Goal: Task Accomplishment & Management: Manage account settings

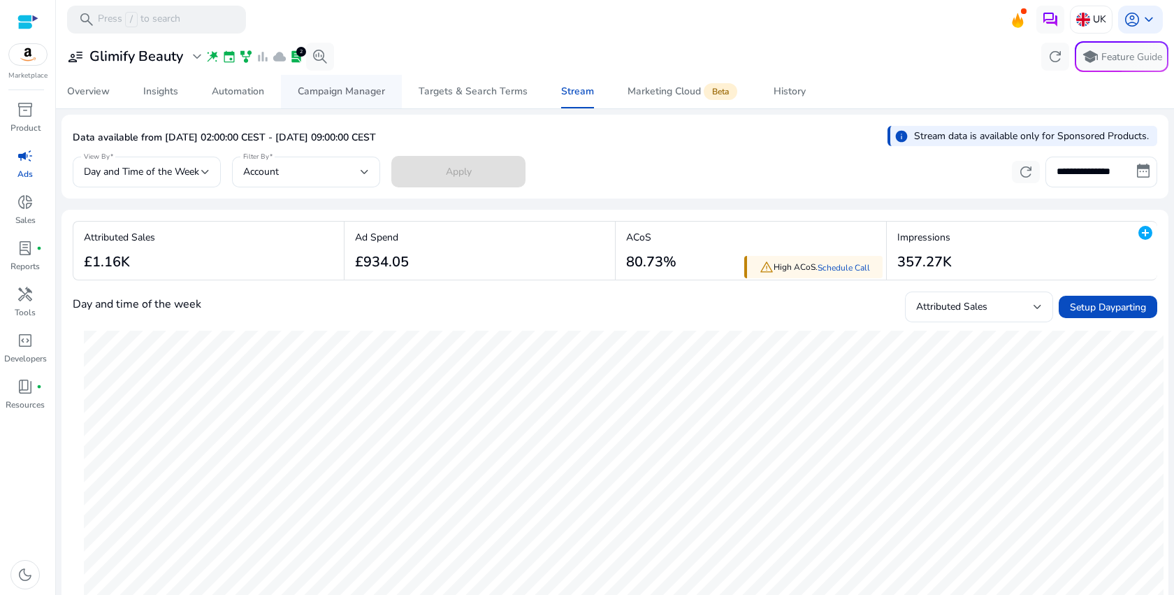
click at [354, 94] on div "Campaign Manager" at bounding box center [341, 92] width 87 height 10
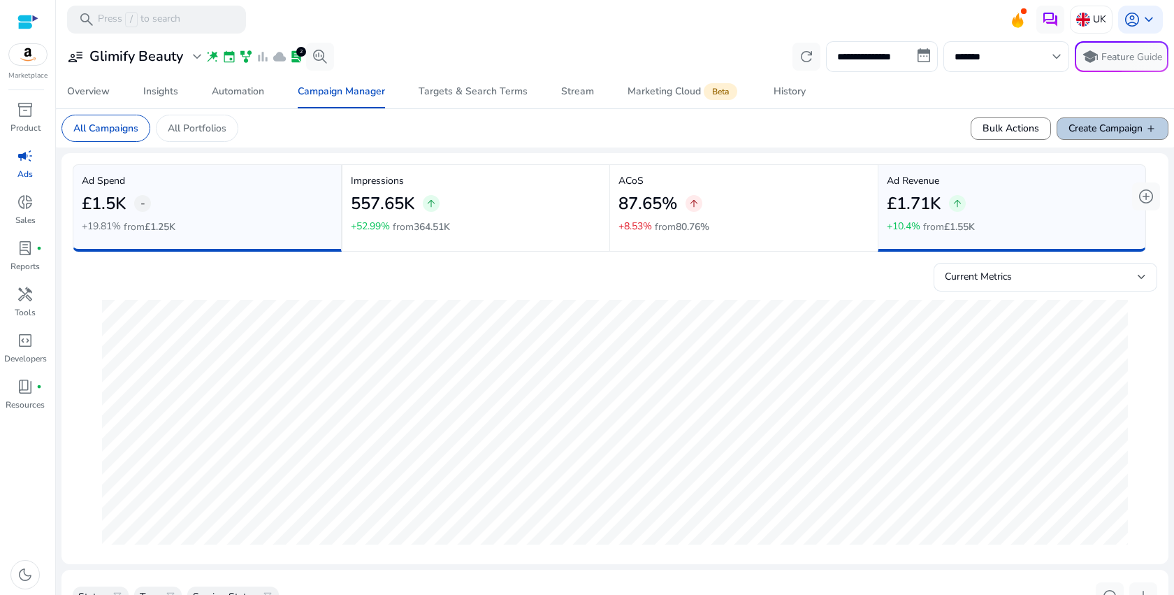
click at [1086, 119] on span at bounding box center [1113, 129] width 110 height 34
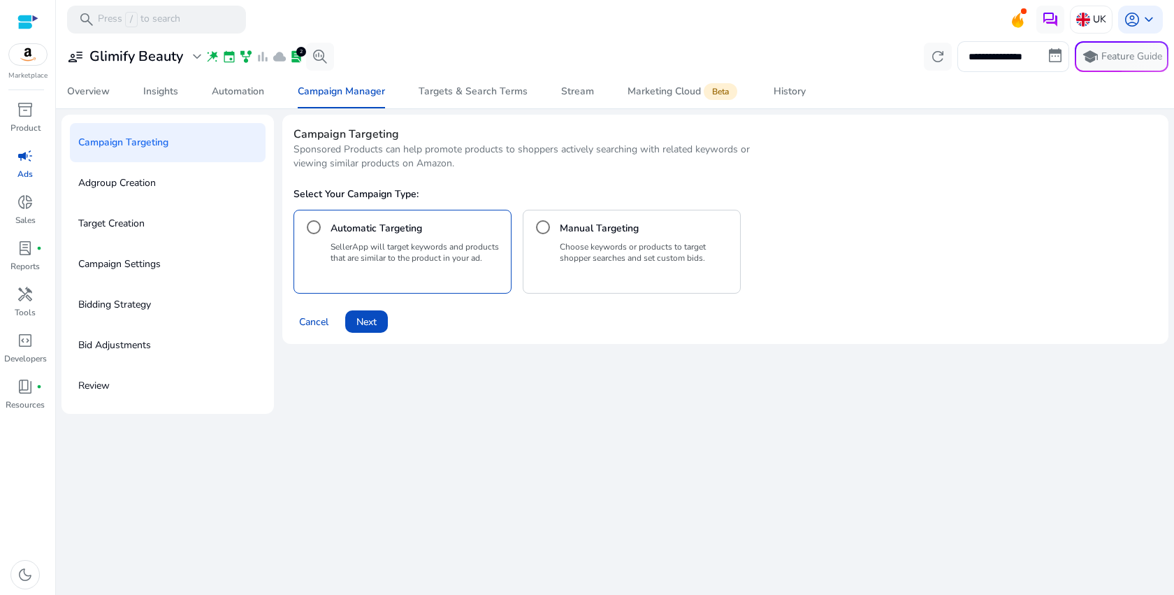
click at [554, 262] on div "Manual Targeting Choose keywords or products to target shopper searches and set…" at bounding box center [632, 252] width 218 height 84
click at [368, 319] on span "Next" at bounding box center [367, 322] width 20 height 15
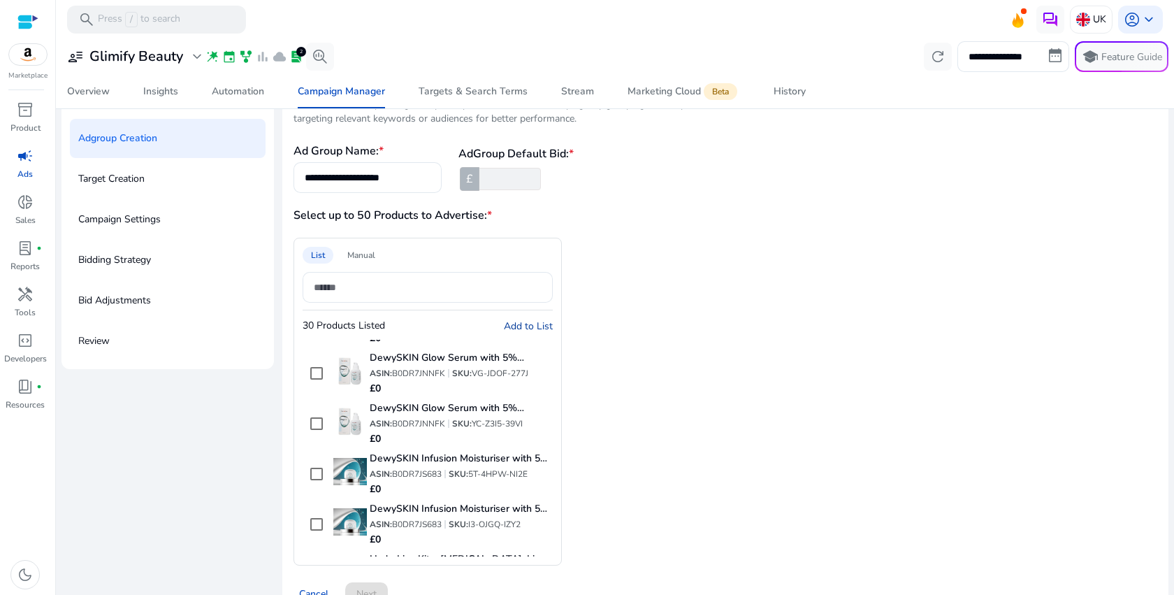
scroll to position [76, 0]
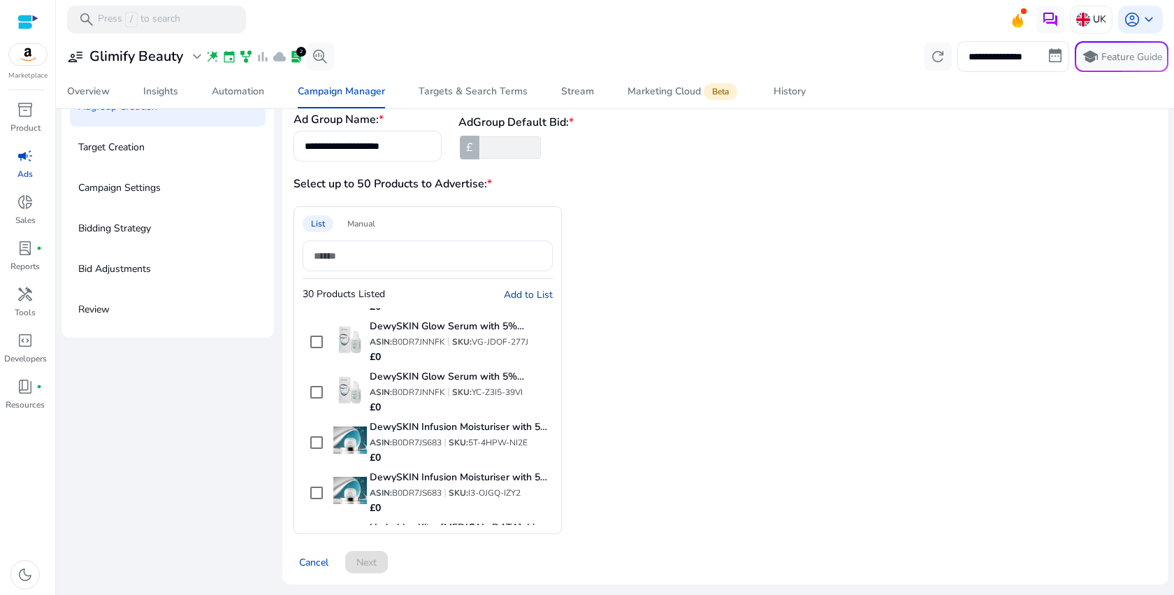
click at [371, 565] on div "Cancel Next" at bounding box center [726, 557] width 864 height 34
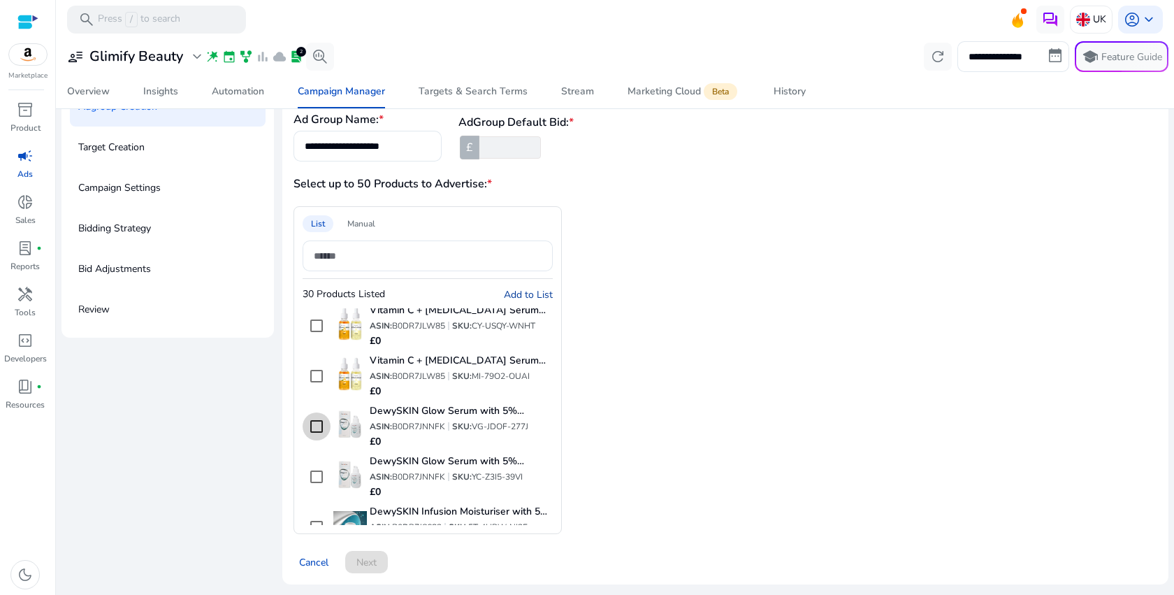
scroll to position [0, 0]
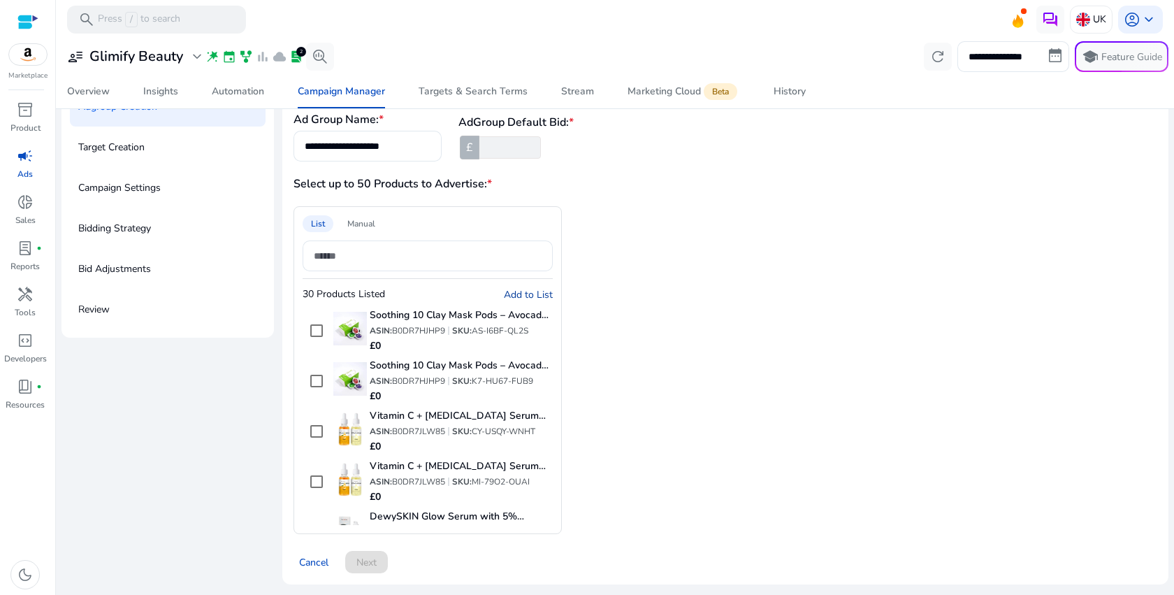
click at [521, 294] on span "Add to List" at bounding box center [528, 294] width 49 height 13
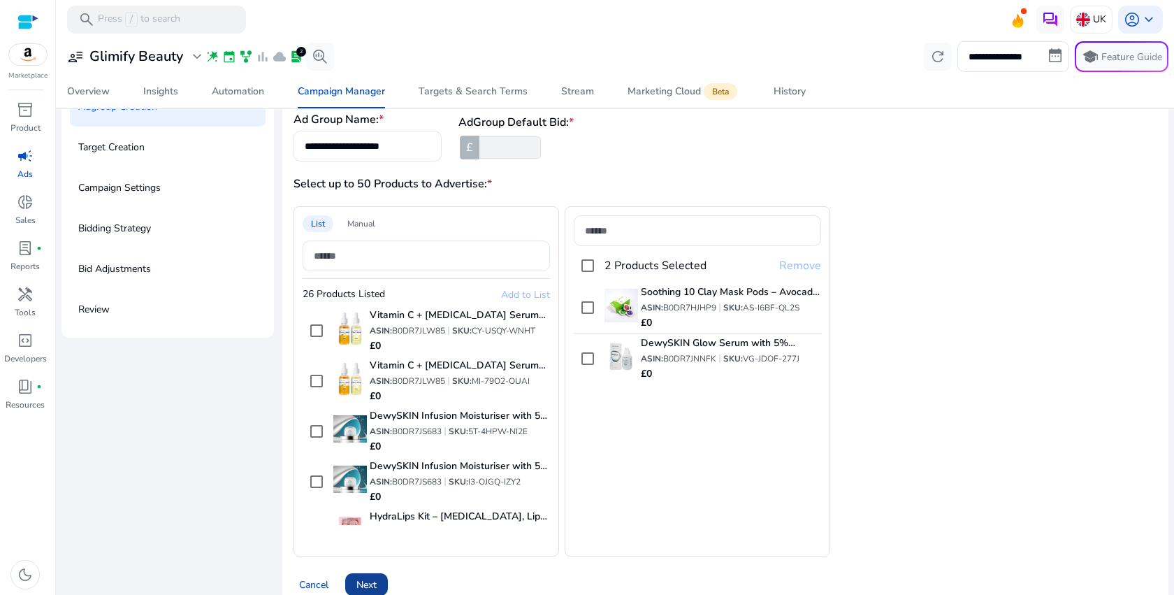
click at [380, 578] on span at bounding box center [366, 585] width 43 height 34
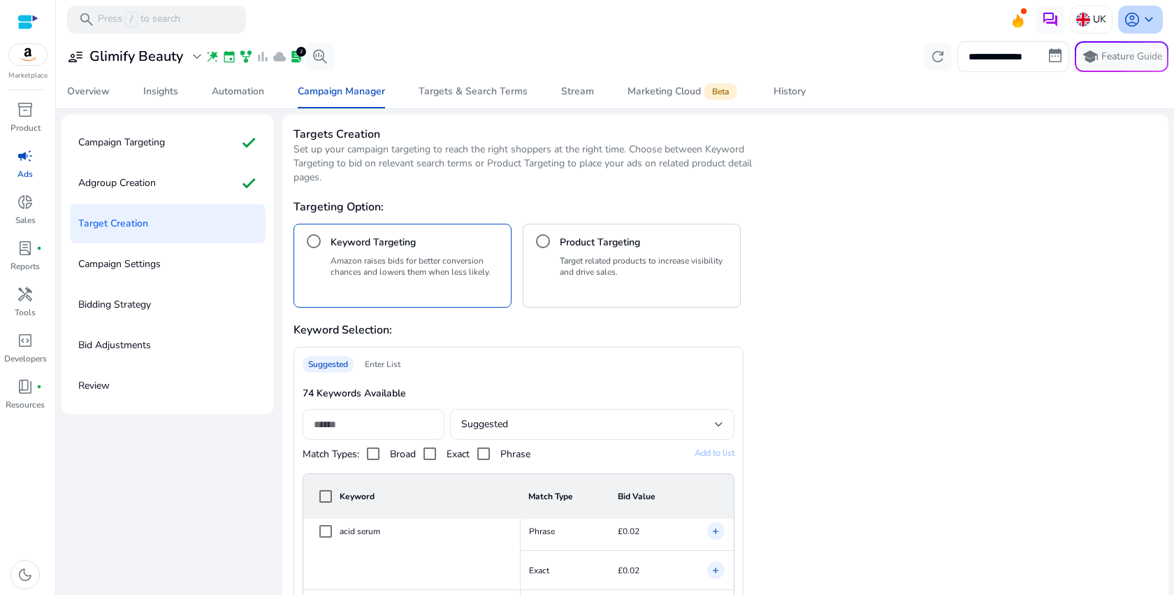
click at [1141, 22] on span "keyboard_arrow_down" at bounding box center [1149, 19] width 17 height 17
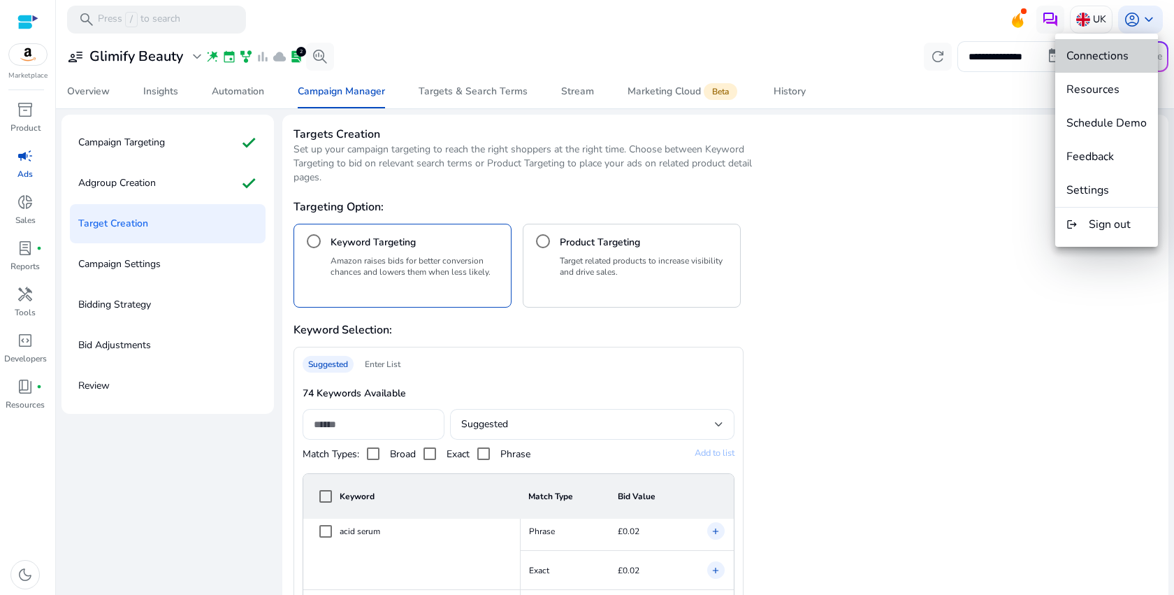
click at [1132, 59] on span "Connections" at bounding box center [1107, 55] width 80 height 15
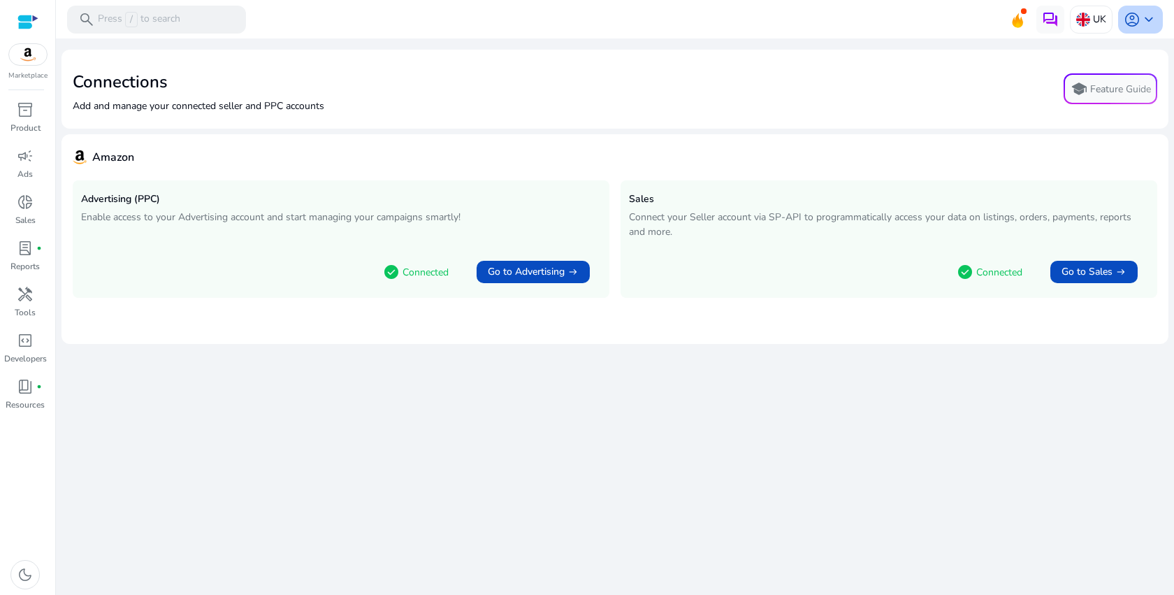
click at [1144, 22] on span "keyboard_arrow_down" at bounding box center [1149, 19] width 17 height 17
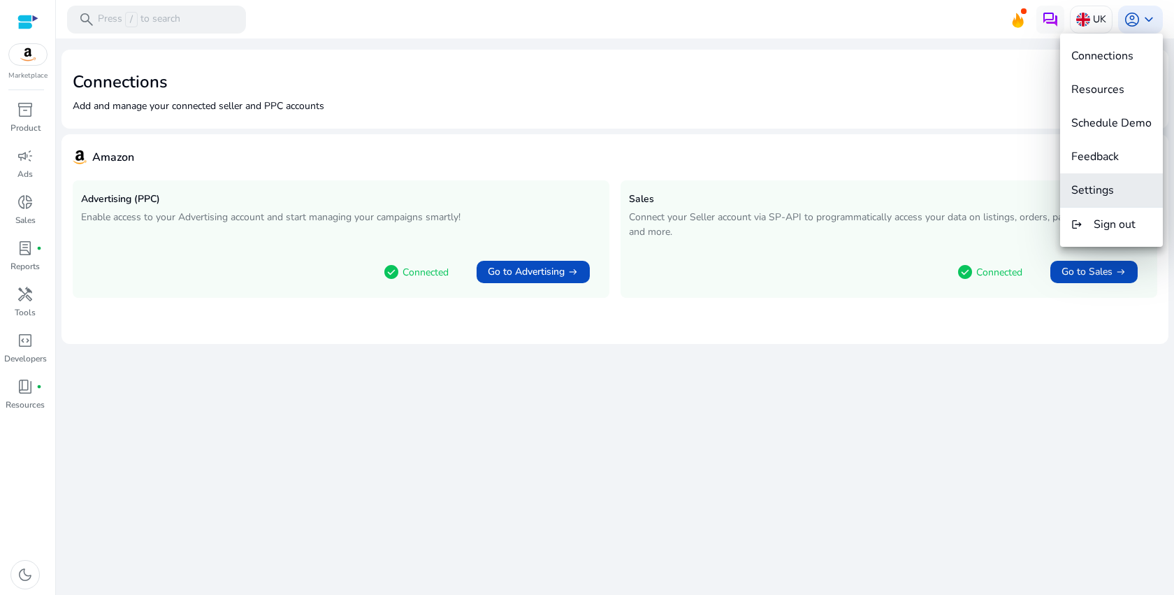
click at [1117, 206] on button "Settings" at bounding box center [1111, 190] width 103 height 34
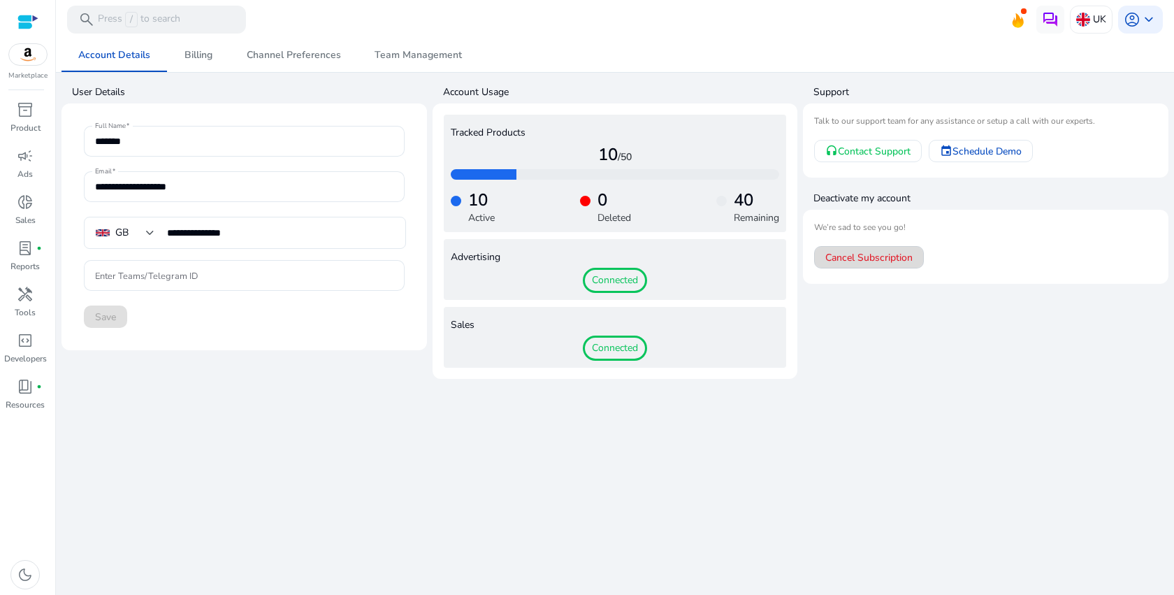
click at [893, 259] on span "Cancel Subscription" at bounding box center [869, 257] width 87 height 15
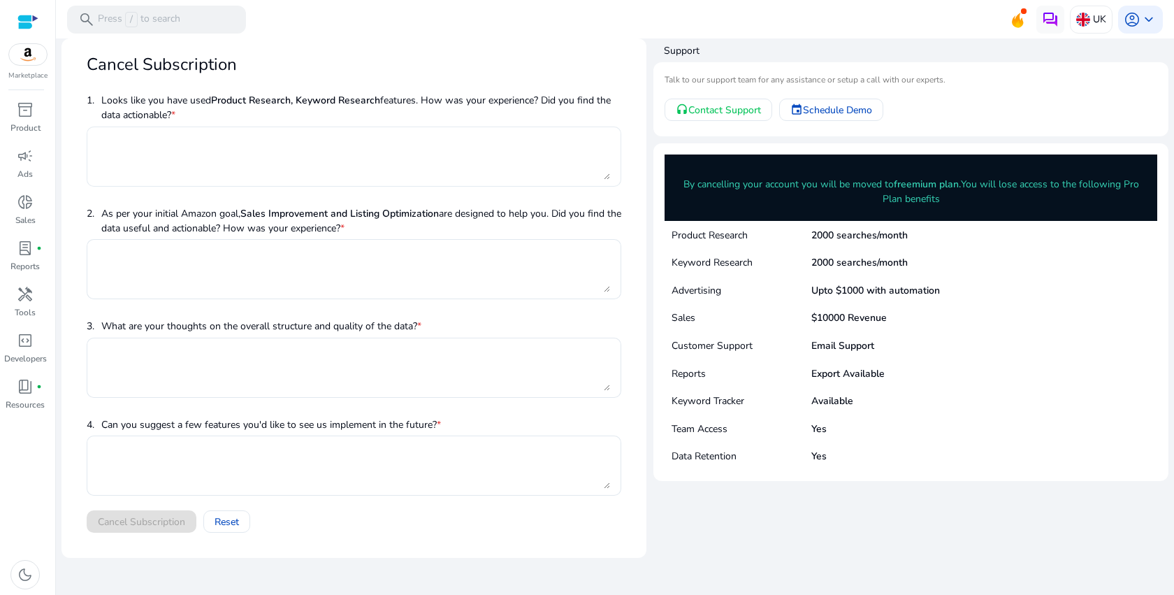
click at [203, 131] on div at bounding box center [354, 157] width 512 height 60
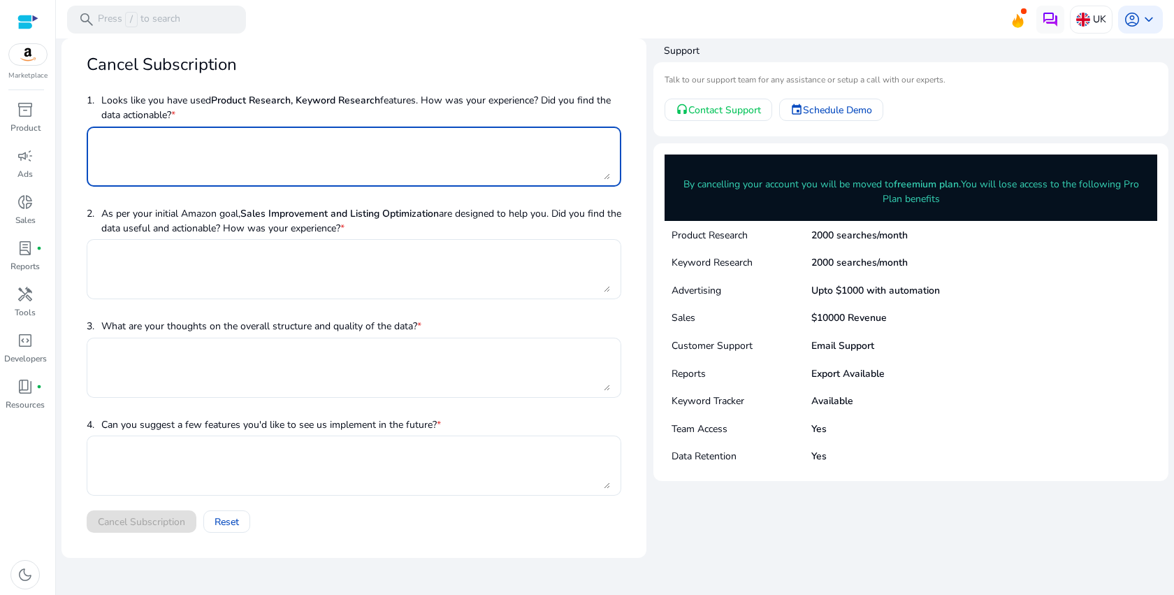
click at [275, 166] on textarea at bounding box center [354, 157] width 512 height 46
type textarea "**"
click at [227, 269] on textarea at bounding box center [354, 269] width 512 height 46
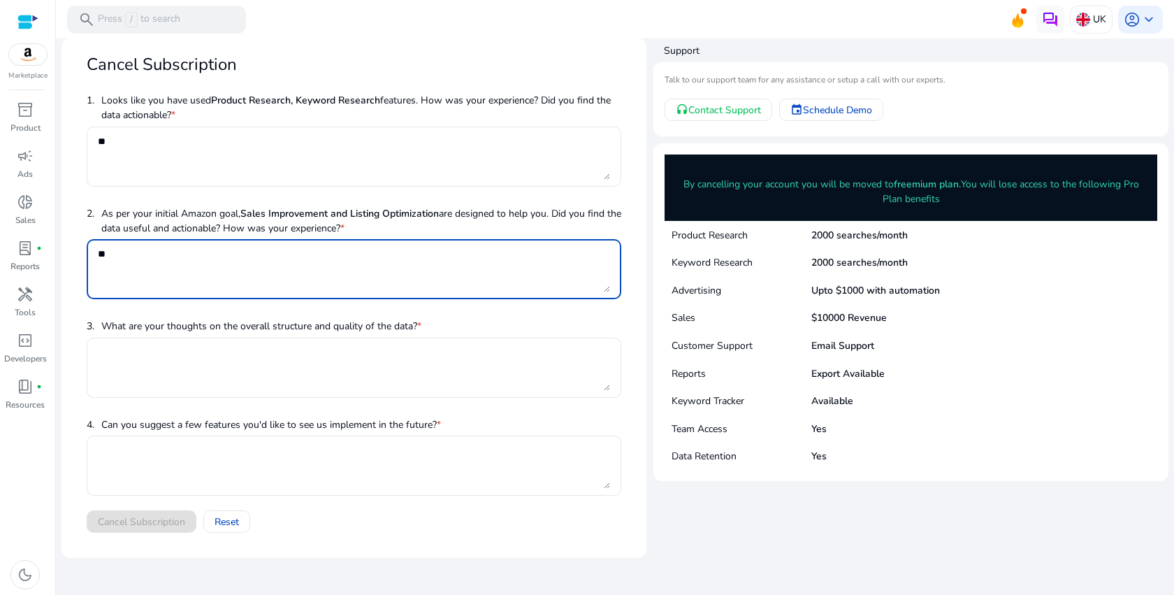
type textarea "*"
click at [1143, 27] on span "keyboard_arrow_down" at bounding box center [1149, 19] width 17 height 17
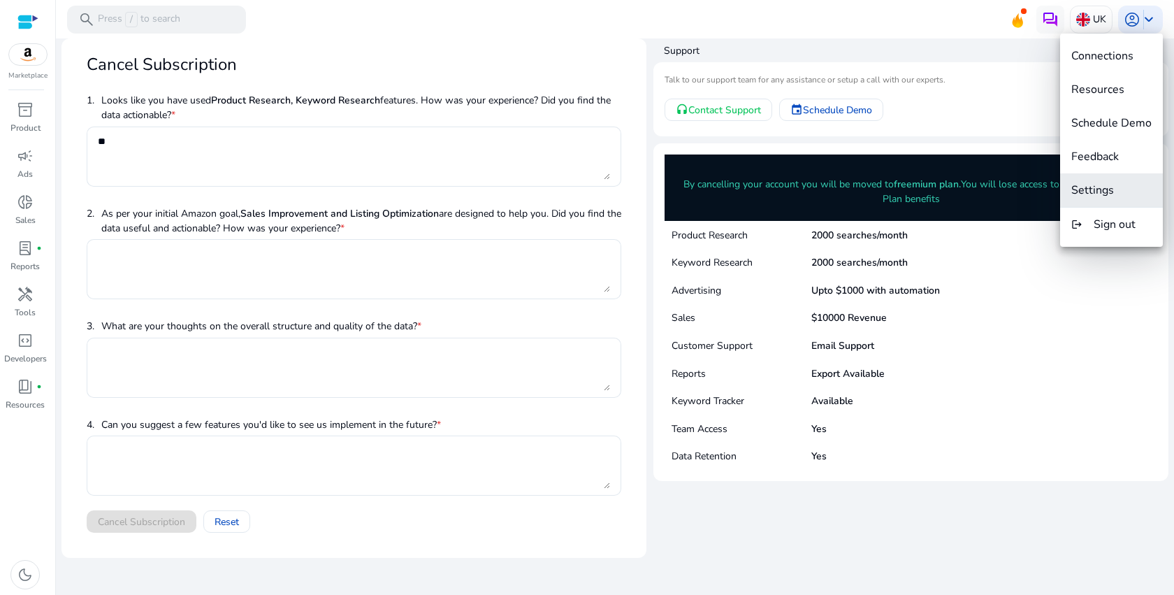
click at [1114, 199] on button "Settings" at bounding box center [1111, 190] width 103 height 34
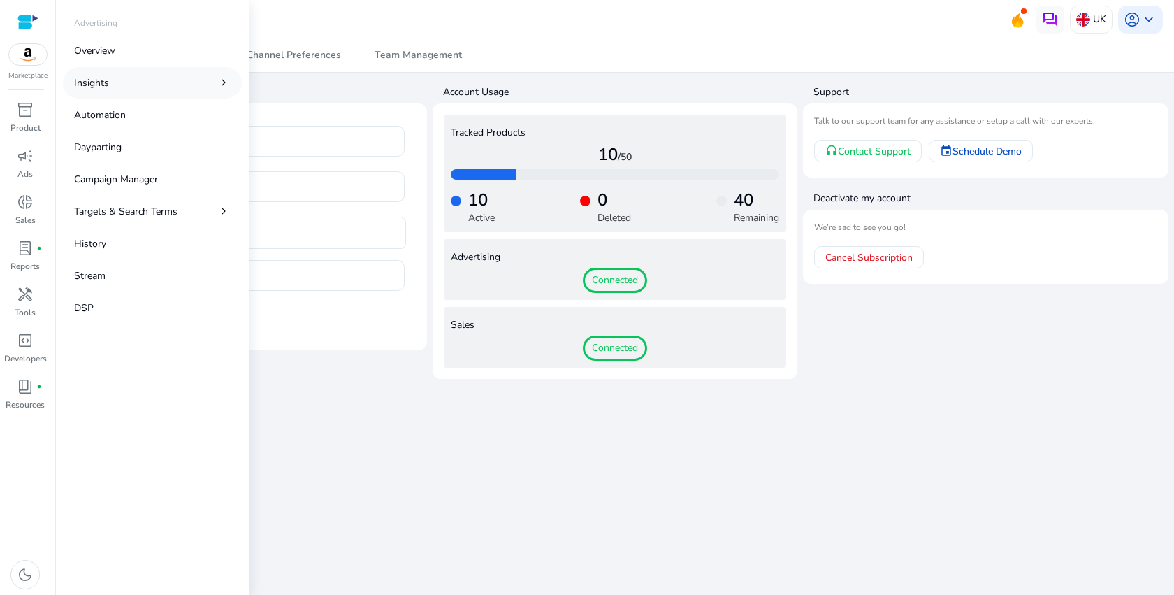
click at [137, 73] on link "Insights chevron_right" at bounding box center [152, 82] width 179 height 31
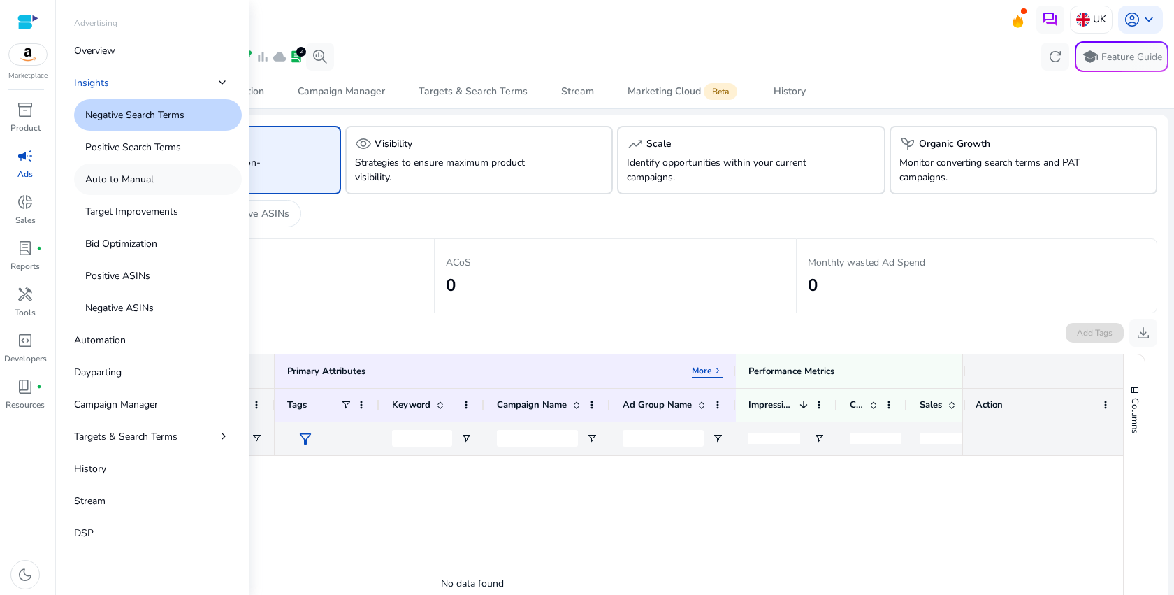
click at [145, 168] on link "Auto to Manual" at bounding box center [158, 179] width 168 height 31
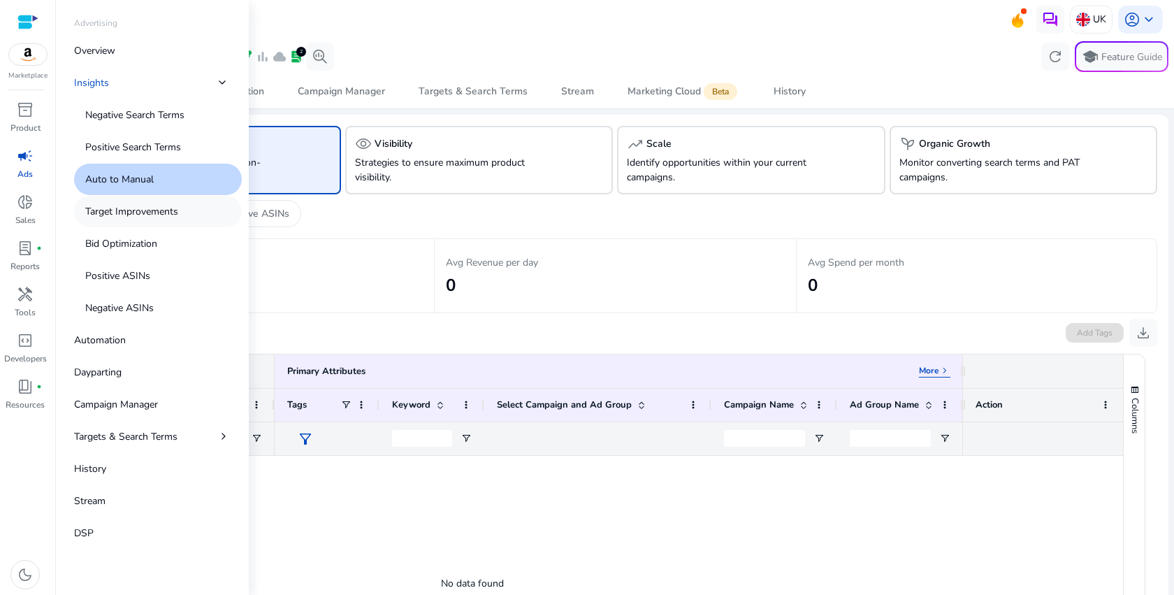
click at [147, 209] on p "Target Improvements" at bounding box center [131, 211] width 93 height 15
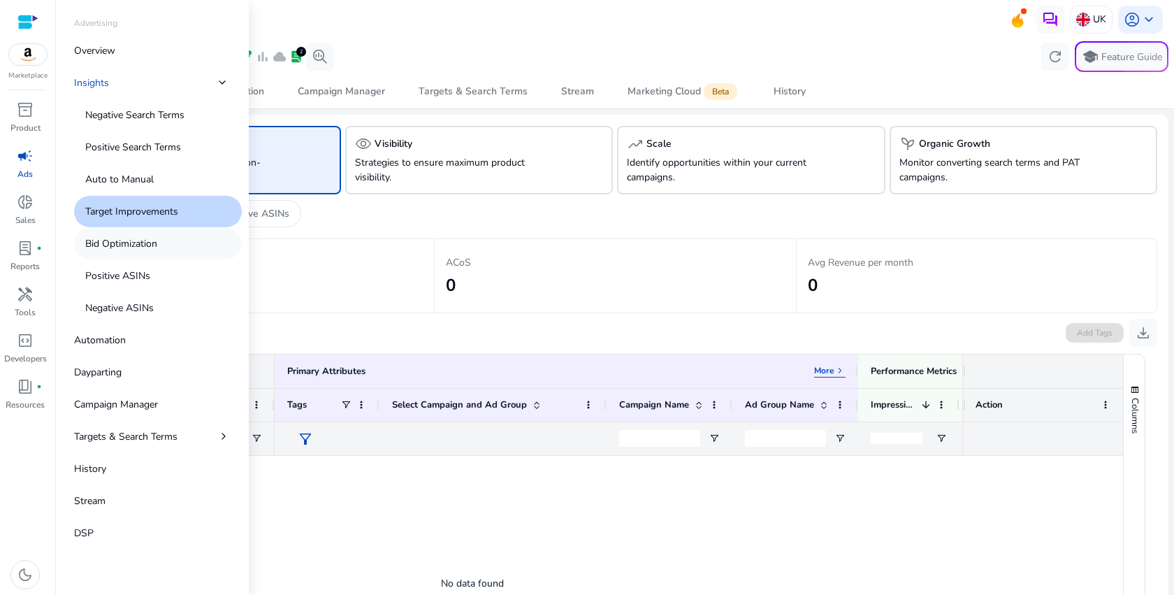
click at [140, 241] on p "Bid Optimization" at bounding box center [121, 243] width 72 height 15
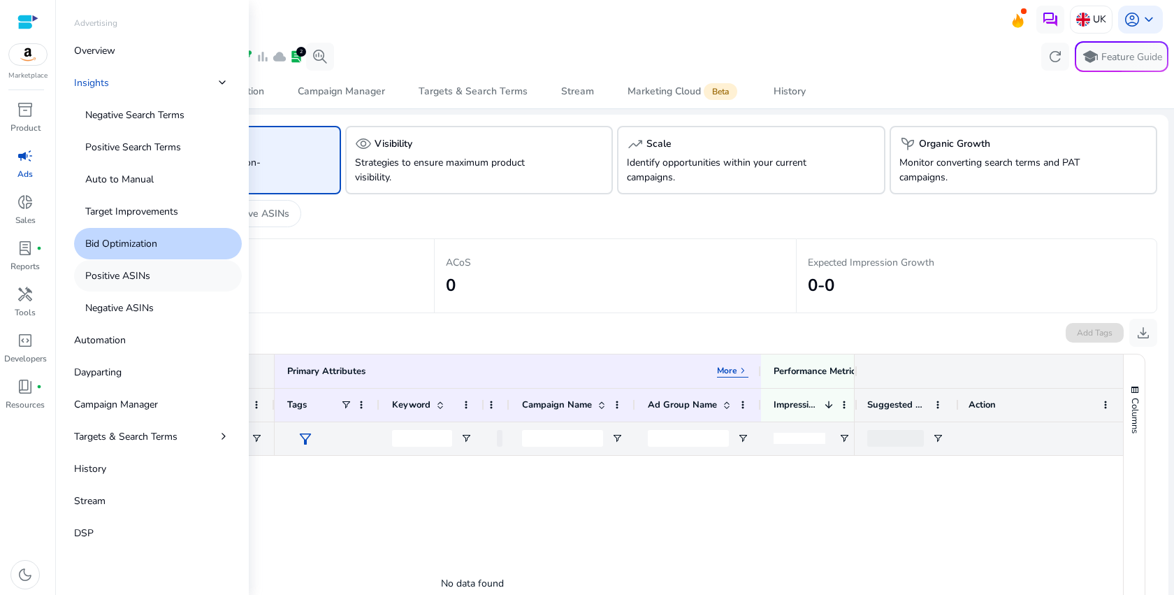
click at [146, 278] on p "Positive ASINs" at bounding box center [117, 275] width 65 height 15
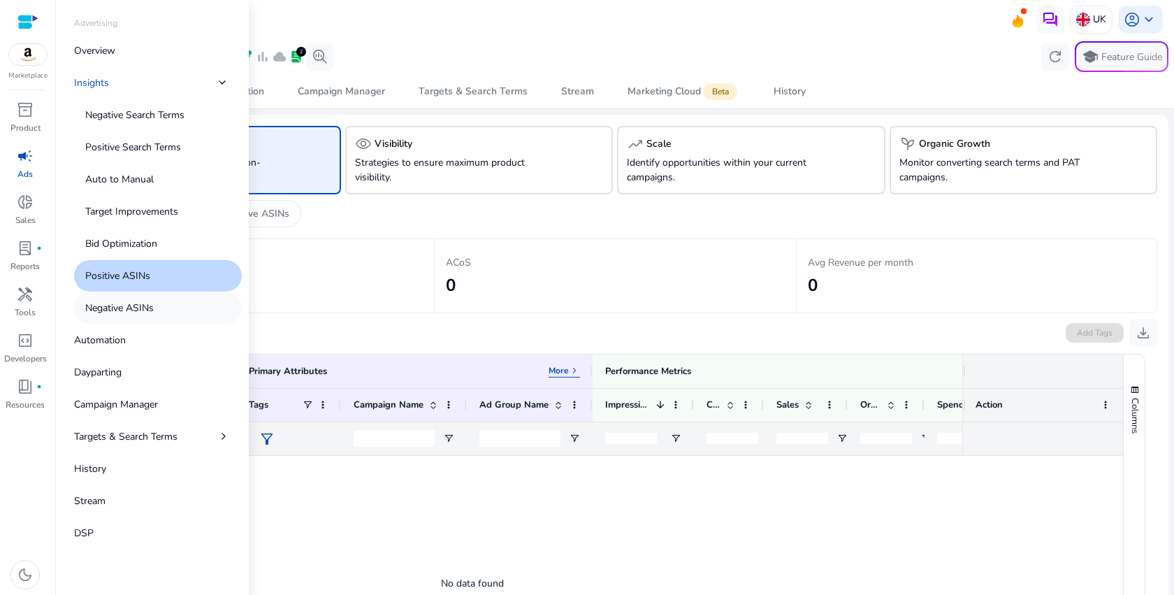
click at [148, 296] on link "Negative ASINs" at bounding box center [158, 307] width 168 height 31
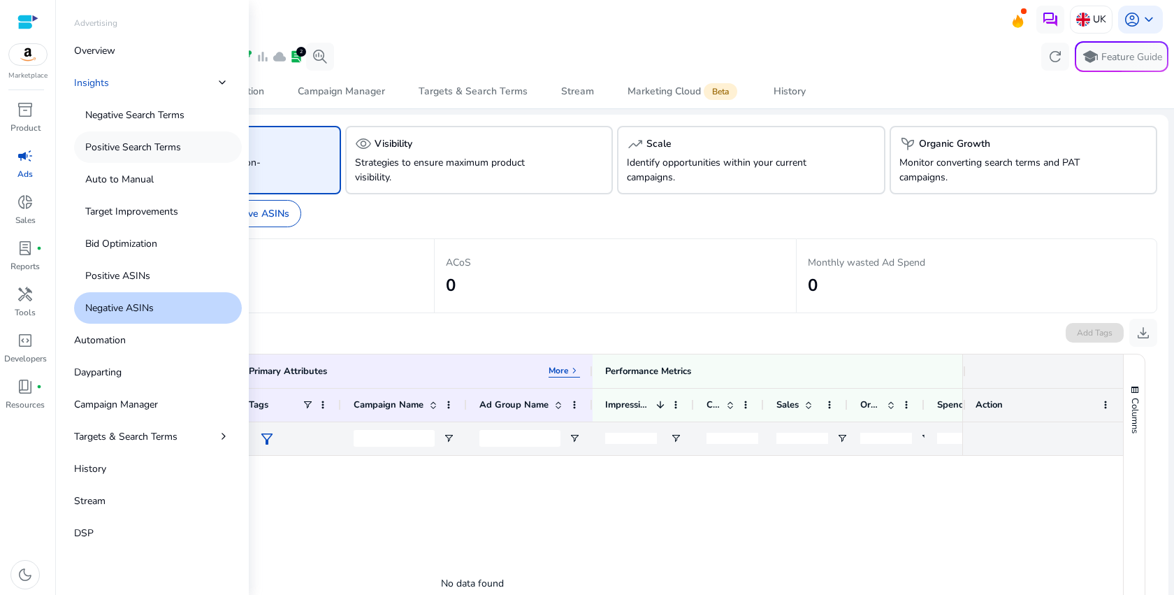
click at [148, 150] on p "Positive Search Terms" at bounding box center [133, 147] width 96 height 15
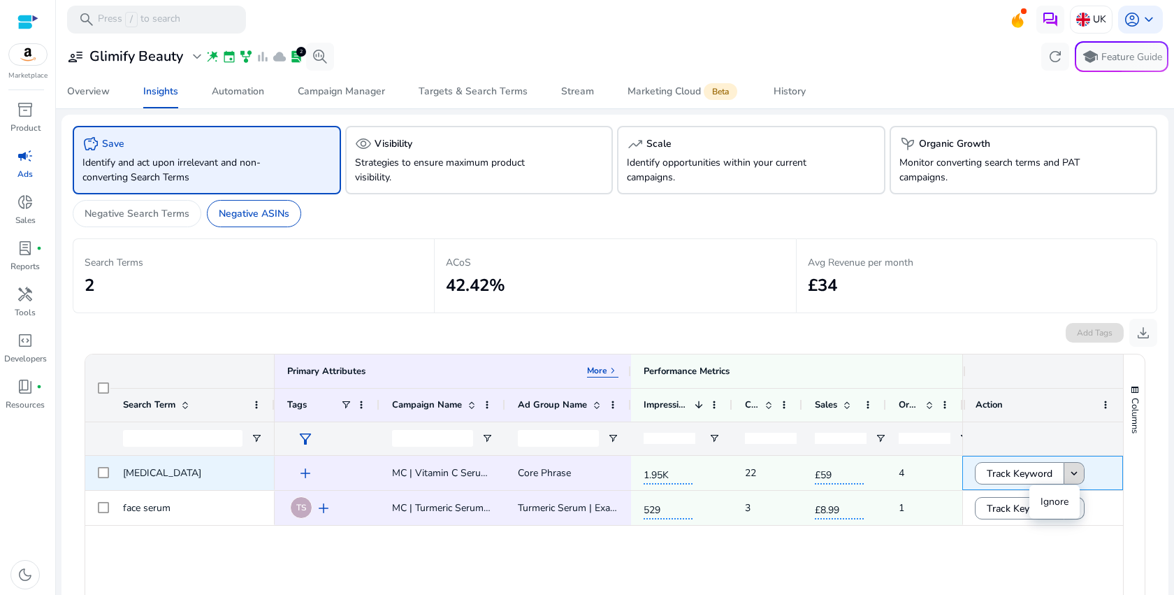
click at [1068, 479] on mat-icon "keyboard_arrow_down" at bounding box center [1074, 473] width 13 height 13
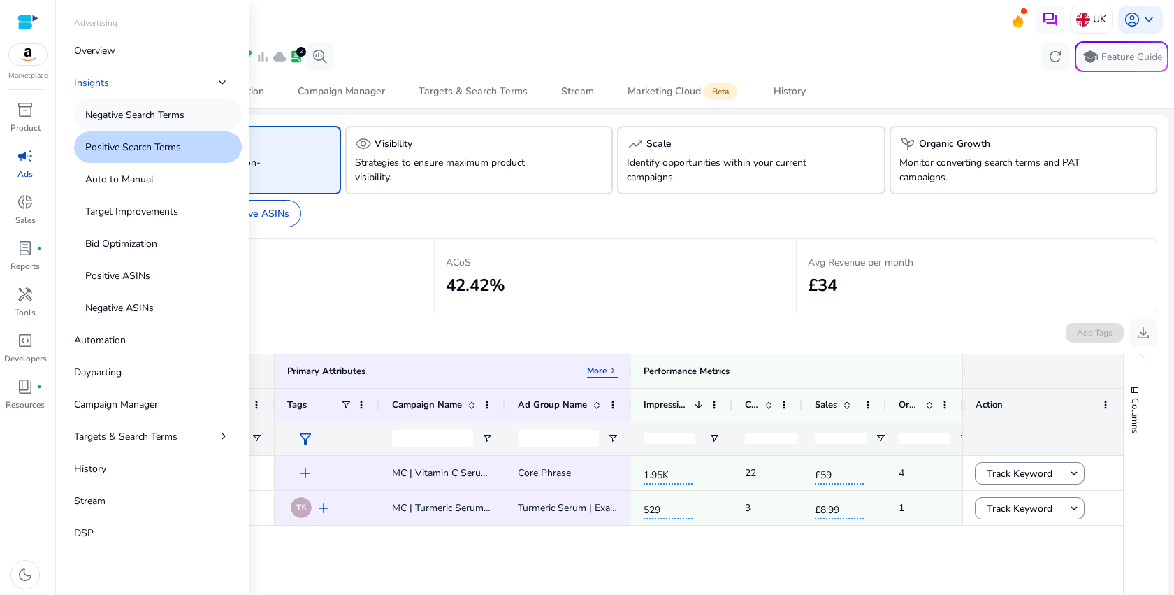
click at [135, 114] on p "Negative Search Terms" at bounding box center [134, 115] width 99 height 15
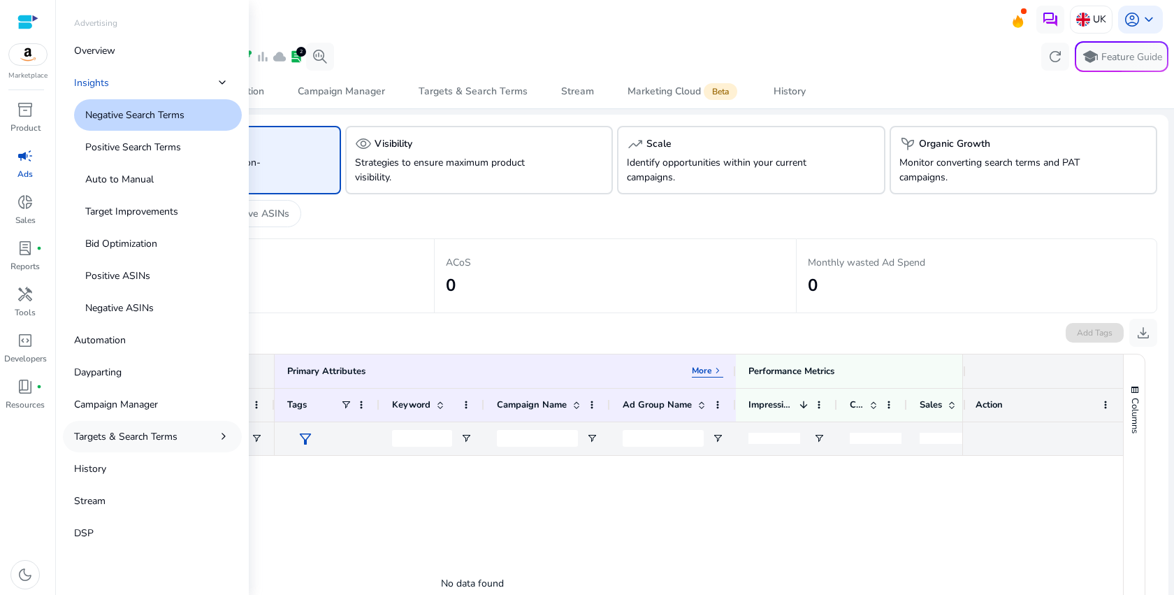
click at [200, 446] on link "Targets & Search Terms chevron_right" at bounding box center [152, 436] width 179 height 31
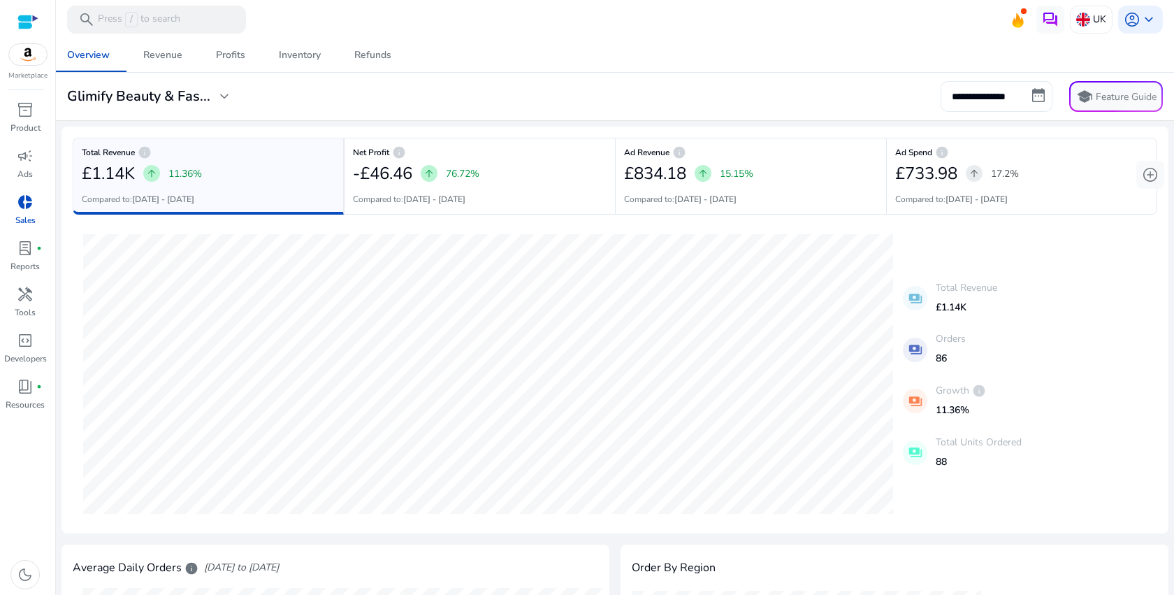
click at [1027, 85] on input "**********" at bounding box center [997, 96] width 112 height 31
click at [174, 54] on div "Revenue" at bounding box center [162, 55] width 39 height 10
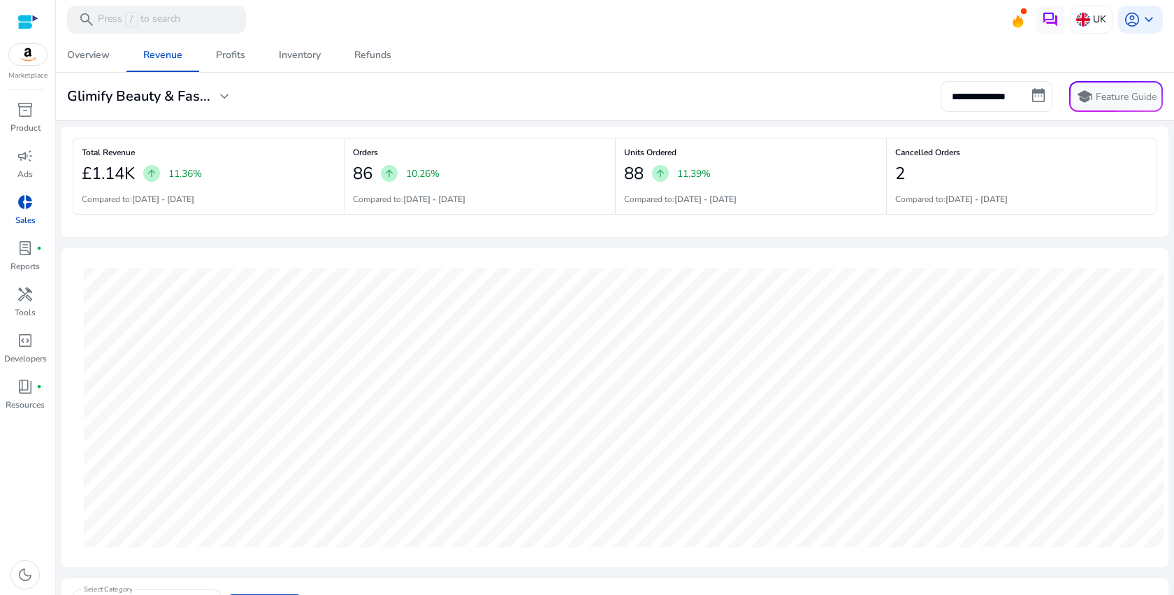
click at [962, 187] on div "Cancelled Orders 2 Compared to: 29-08-2025 - 11-09-2025" at bounding box center [1021, 176] width 271 height 77
click at [231, 53] on div "Profits" at bounding box center [230, 55] width 29 height 10
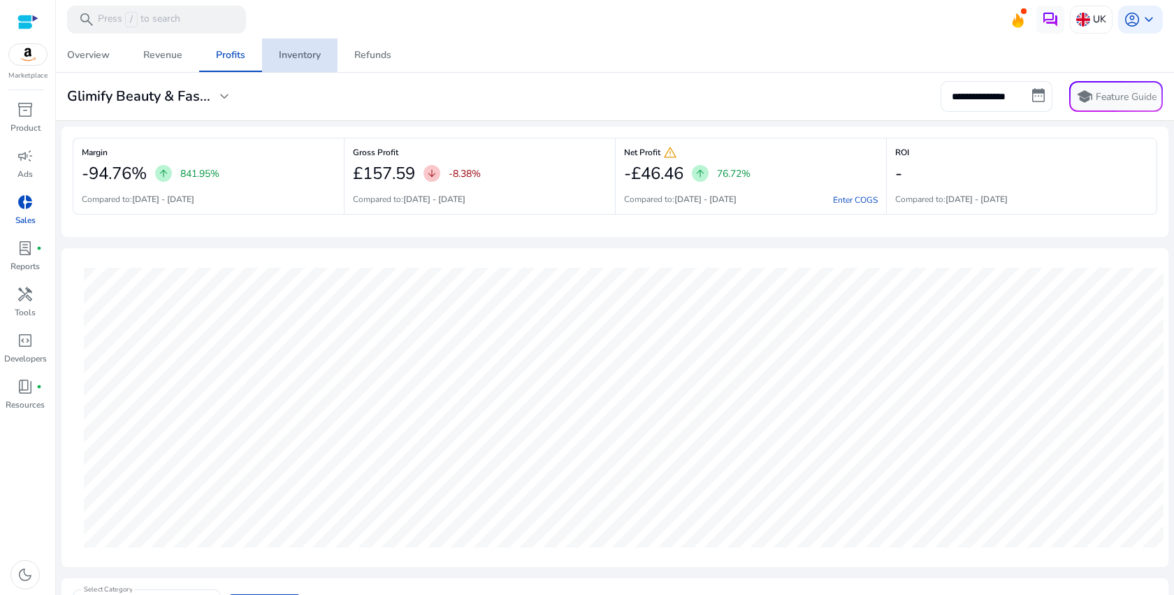
click at [308, 59] on div "Inventory" at bounding box center [300, 55] width 42 height 10
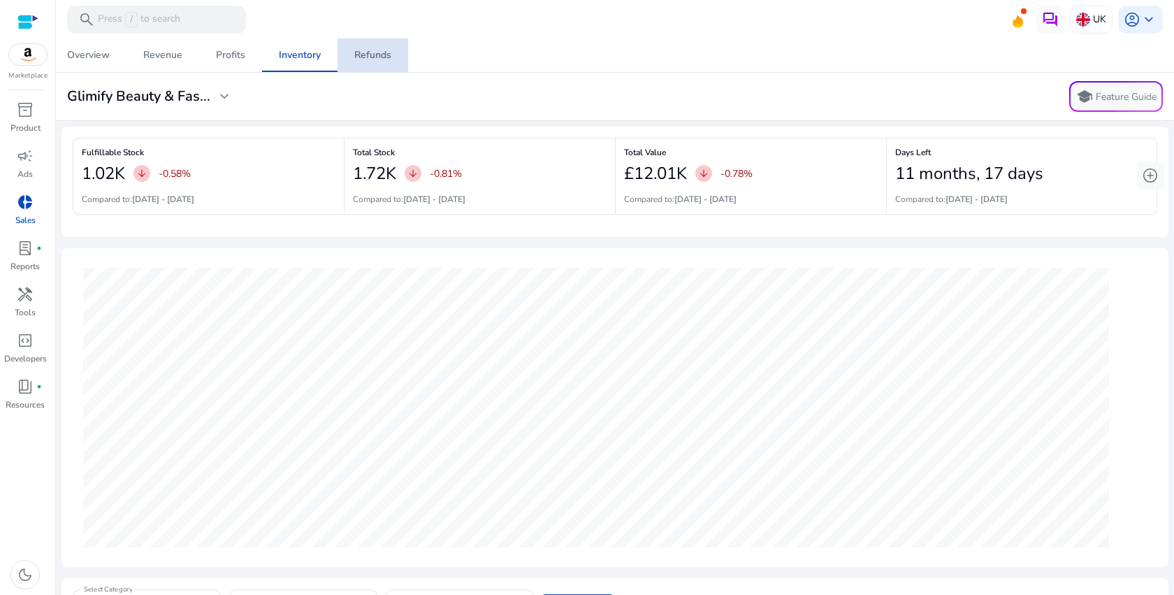
click at [376, 64] on span "Refunds" at bounding box center [372, 55] width 37 height 34
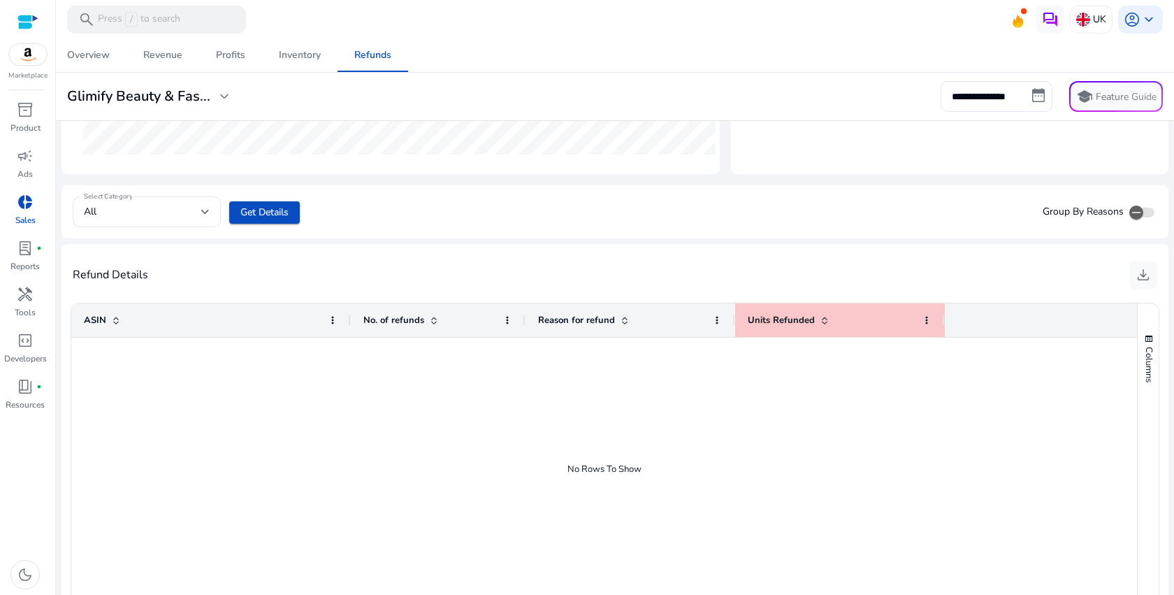
scroll to position [361, 0]
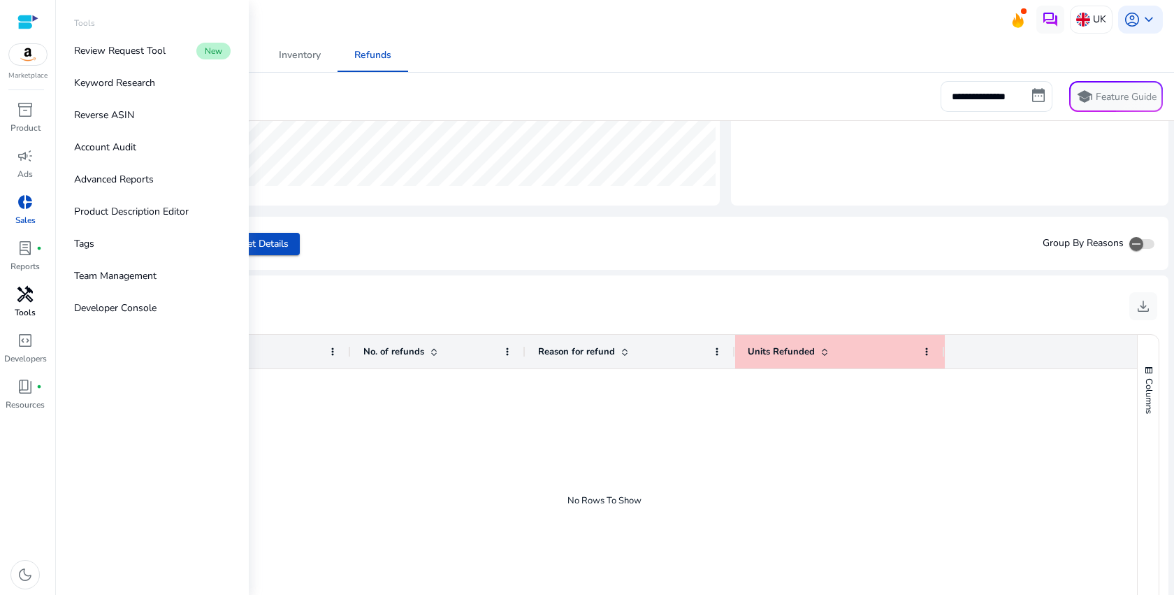
click at [20, 294] on span "handyman" at bounding box center [25, 294] width 17 height 17
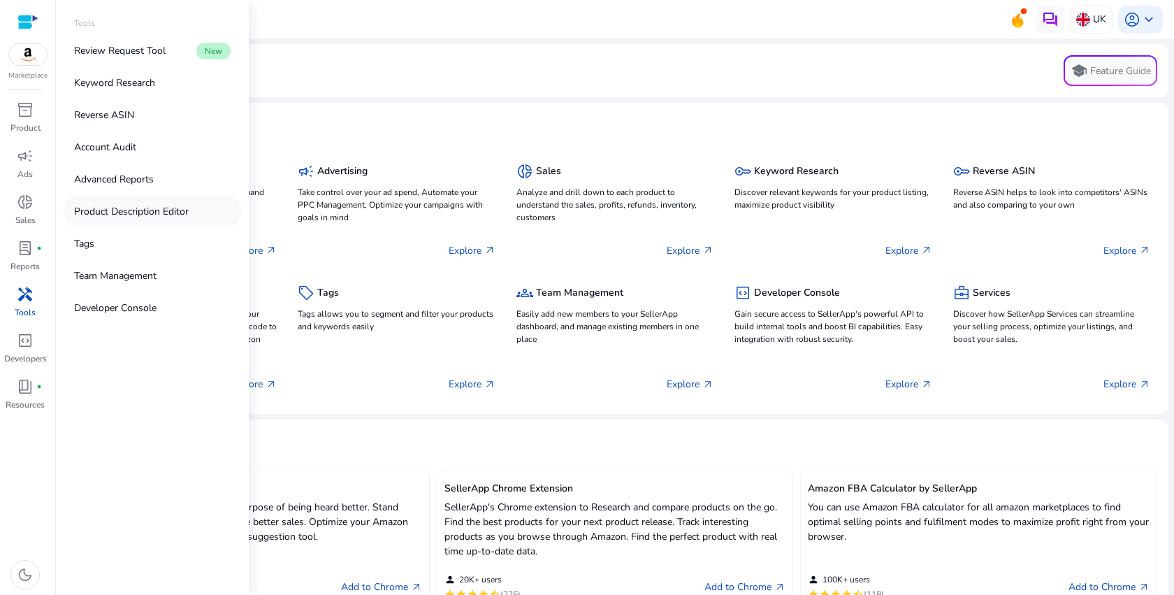
click at [159, 216] on p "Product Description Editor" at bounding box center [131, 211] width 115 height 15
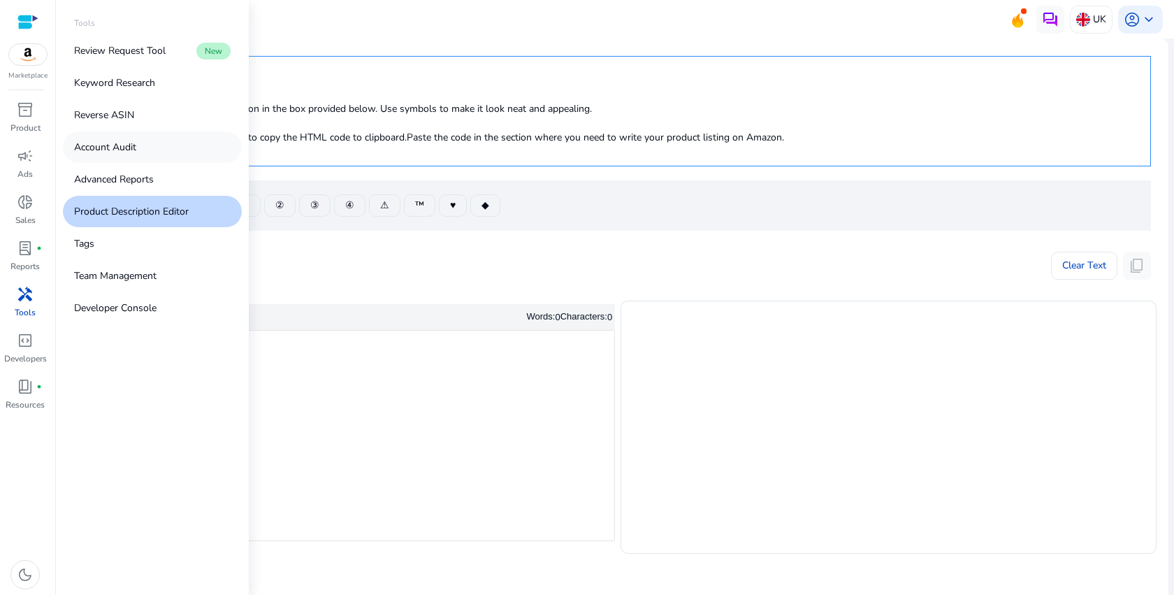
click at [135, 141] on p "Account Audit" at bounding box center [105, 147] width 62 height 15
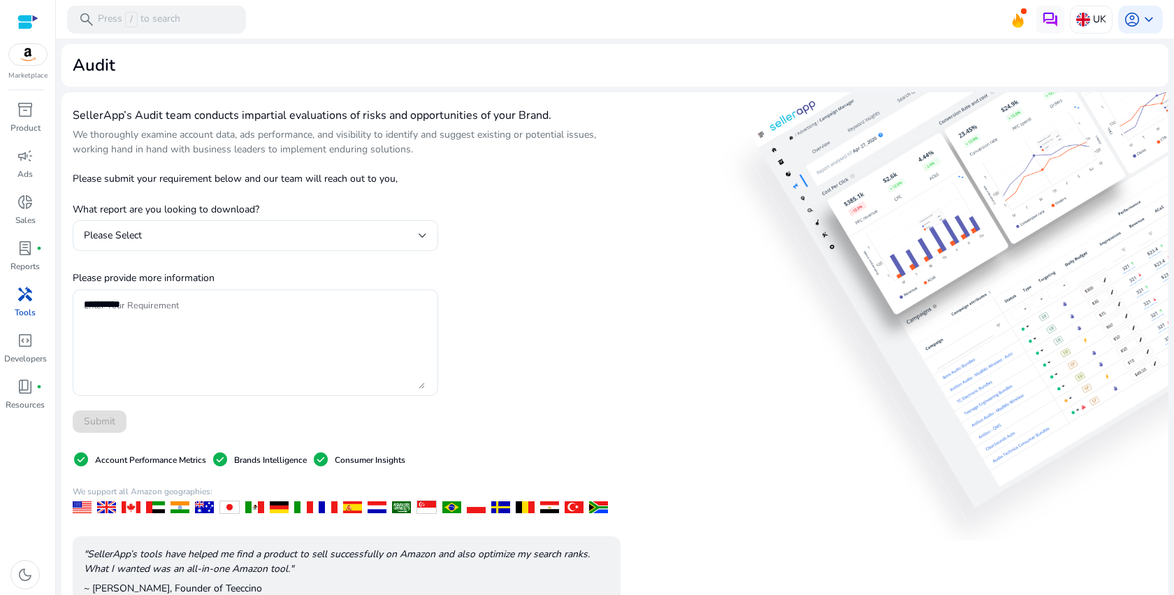
click at [494, 250] on div "SellerApp’s Audit team conducts impartial evaluations of risks and opportunitie…" at bounding box center [347, 406] width 548 height 607
